Goal: Transaction & Acquisition: Download file/media

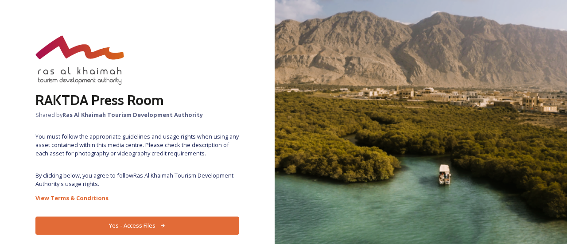
drag, startPoint x: 186, startPoint y: 207, endPoint x: 187, endPoint y: 217, distance: 9.8
click at [186, 210] on div "RAKTDA Press Room Shared by Ras Al Khaimah Tourism Development Authority You mu…" at bounding box center [137, 122] width 275 height 244
click at [188, 218] on button "Yes - Access Files" at bounding box center [137, 226] width 204 height 18
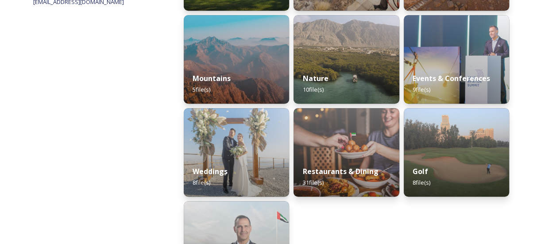
scroll to position [223, 0]
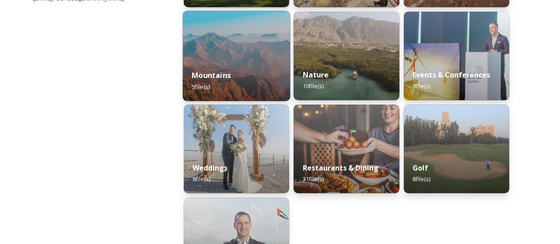
click at [268, 65] on div "Mountains 5 file(s)" at bounding box center [237, 81] width 108 height 40
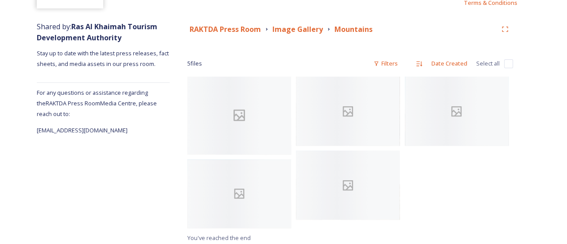
scroll to position [94, 0]
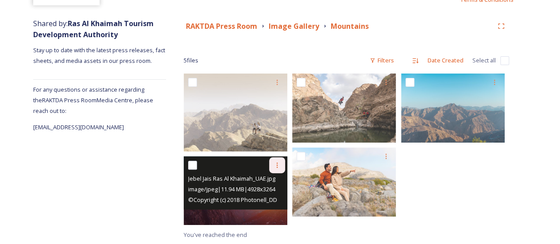
click at [276, 165] on icon at bounding box center [277, 165] width 7 height 7
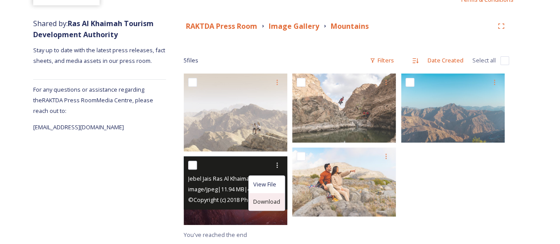
click at [274, 202] on span "Download" at bounding box center [266, 202] width 27 height 8
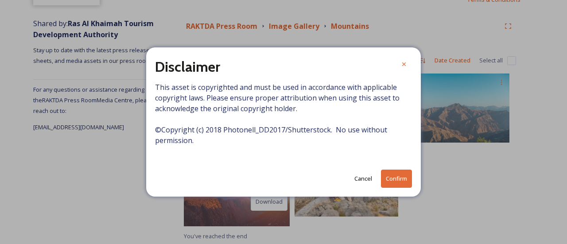
click at [405, 177] on button "Confirm" at bounding box center [396, 179] width 31 height 18
click at [407, 66] on icon at bounding box center [404, 64] width 7 height 7
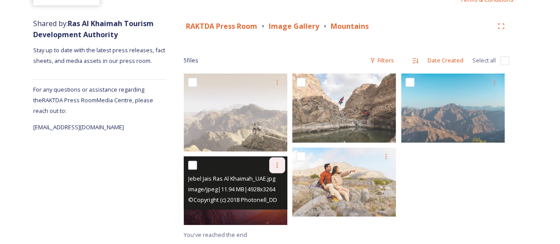
click at [279, 166] on icon at bounding box center [277, 165] width 7 height 7
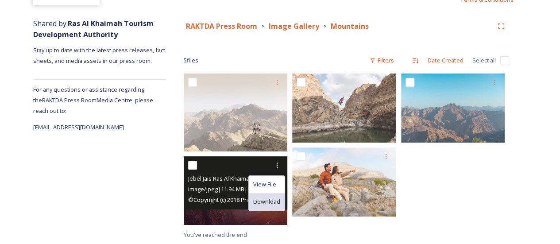
click at [280, 198] on span "Download" at bounding box center [266, 202] width 27 height 8
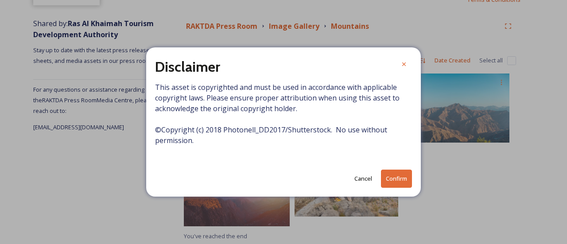
click at [409, 181] on button "Confirm" at bounding box center [396, 179] width 31 height 18
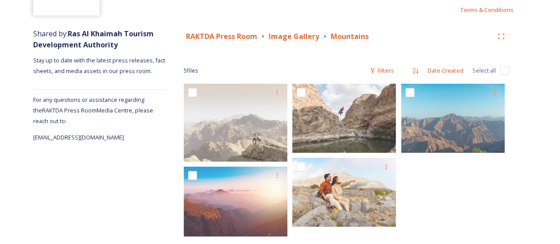
scroll to position [96, 0]
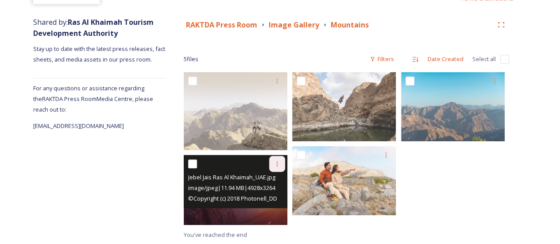
click at [278, 163] on icon at bounding box center [277, 163] width 7 height 7
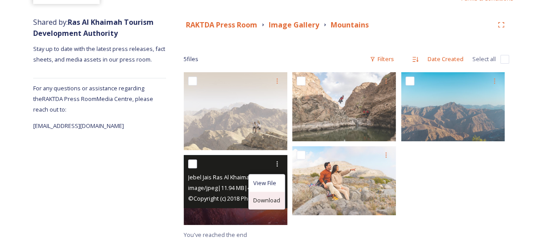
click at [272, 205] on div "Download" at bounding box center [267, 200] width 36 height 17
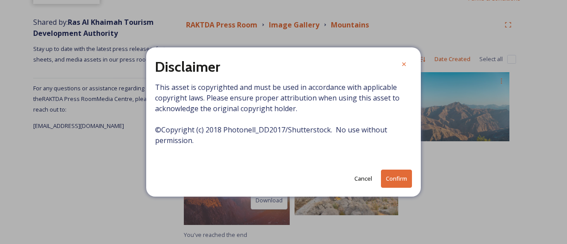
click at [386, 179] on button "Confirm" at bounding box center [396, 179] width 31 height 18
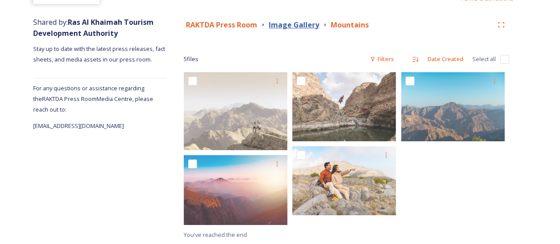
click at [286, 22] on strong "Image Gallery" at bounding box center [294, 25] width 51 height 10
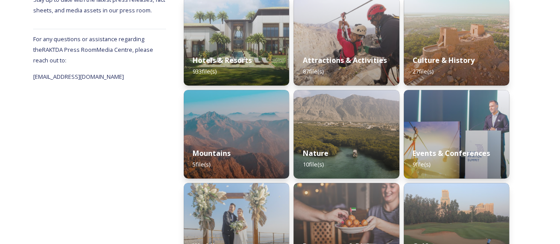
scroll to position [143, 0]
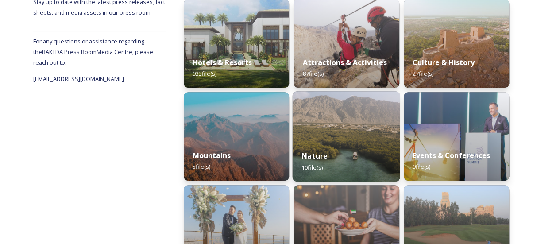
click at [355, 154] on div "Nature 10 file(s)" at bounding box center [347, 161] width 108 height 40
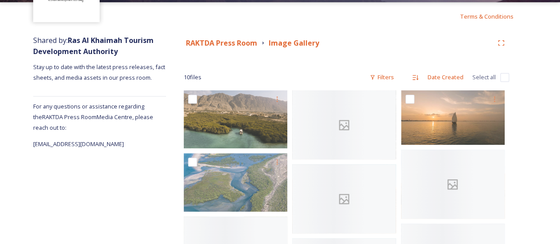
scroll to position [92, 0]
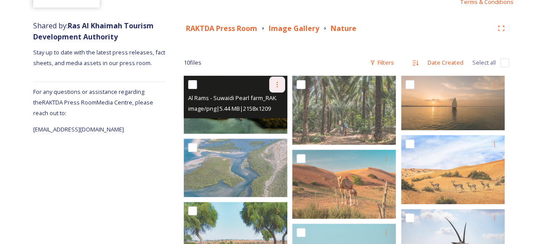
click at [278, 83] on icon at bounding box center [277, 84] width 7 height 7
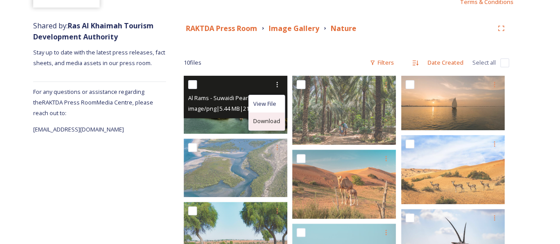
click at [269, 116] on div "Download" at bounding box center [267, 121] width 36 height 17
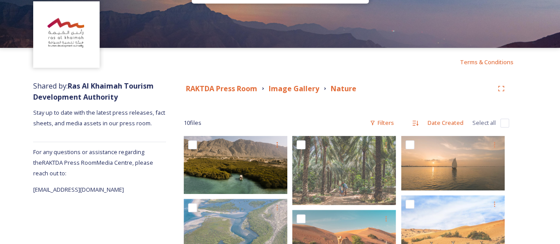
scroll to position [17, 0]
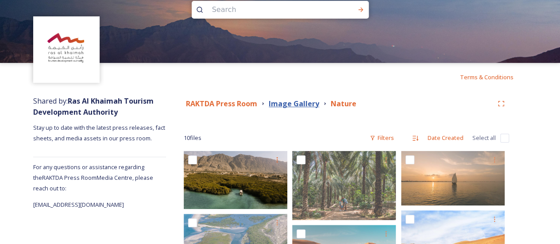
drag, startPoint x: 287, startPoint y: 101, endPoint x: 289, endPoint y: 118, distance: 16.6
click at [289, 105] on strong "Image Gallery" at bounding box center [294, 104] width 51 height 10
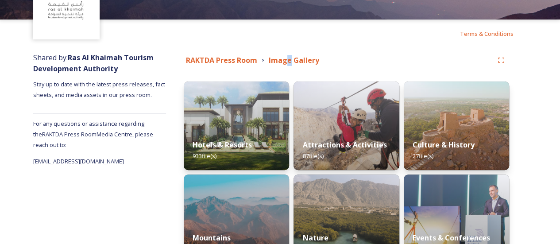
scroll to position [59, 0]
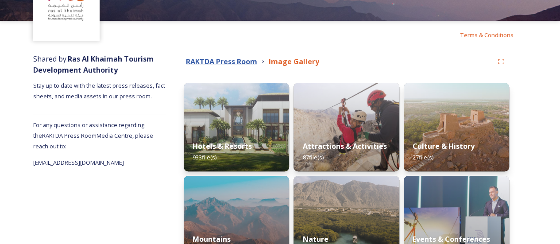
click at [228, 62] on strong "RAKTDA Press Room" at bounding box center [221, 62] width 71 height 10
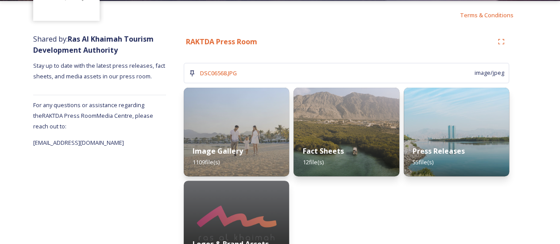
scroll to position [113, 0]
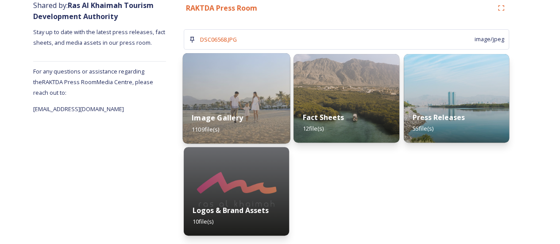
click at [214, 101] on img at bounding box center [237, 98] width 108 height 90
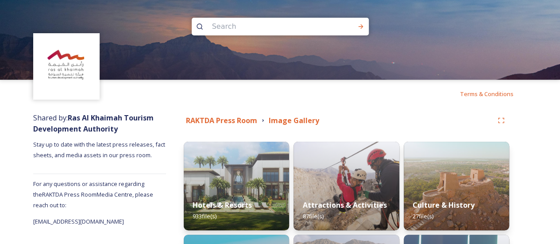
click at [259, 119] on div "RAKTDA Press Room Image Gallery" at bounding box center [339, 120] width 310 height 11
click at [253, 119] on strong "RAKTDA Press Room" at bounding box center [221, 121] width 71 height 10
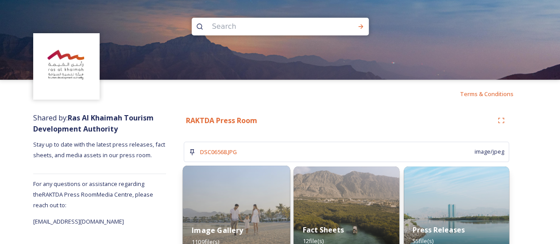
click at [260, 210] on img at bounding box center [237, 211] width 108 height 90
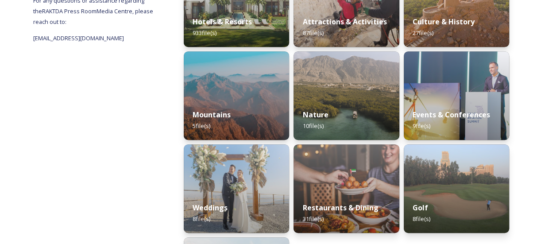
scroll to position [147, 0]
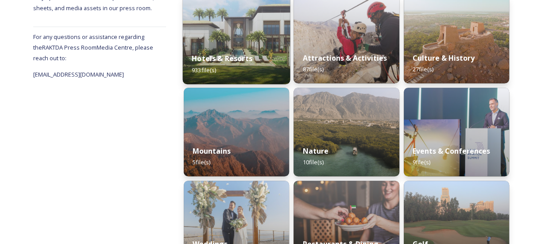
click at [268, 57] on div "Hotels & Resorts 933 file(s)" at bounding box center [237, 64] width 108 height 40
